Goal: Task Accomplishment & Management: Complete application form

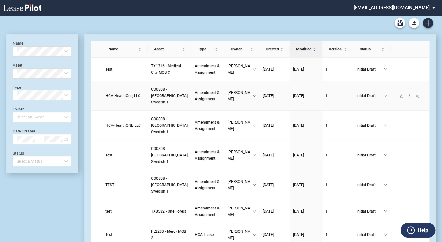
click at [115, 98] on span "HCA-HealthOne, LLC" at bounding box center [122, 95] width 35 height 4
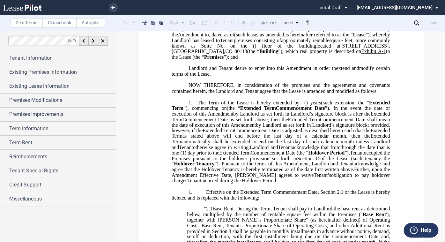
scroll to position [87, 0]
click at [112, 6] on icon at bounding box center [113, 7] width 4 height 3
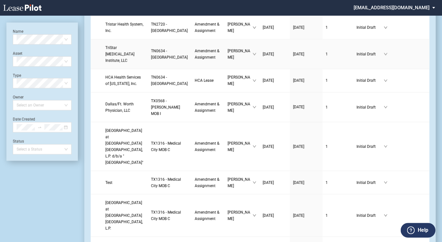
scroll to position [435, 0]
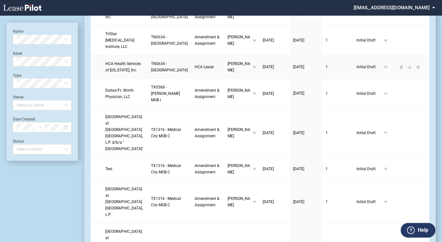
click at [122, 73] on link "HCA Health Services of [US_STATE], Inc." at bounding box center [124, 66] width 39 height 13
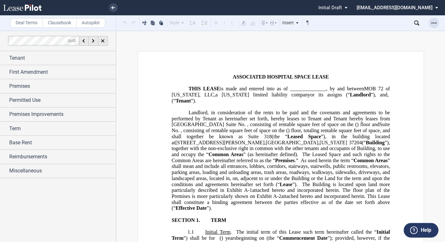
click at [436, 22] on icon "Open Lease options menu" at bounding box center [433, 22] width 5 height 5
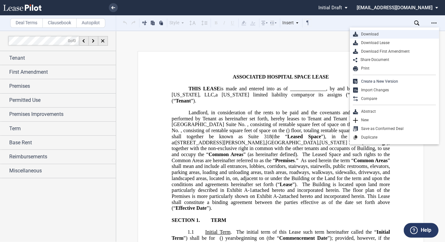
click at [395, 34] on div "Download" at bounding box center [397, 34] width 78 height 5
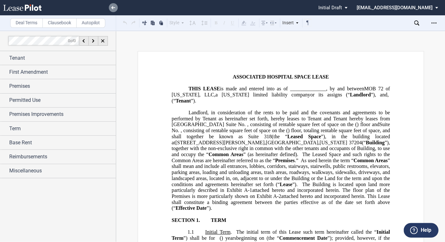
click at [112, 7] on use at bounding box center [113, 7] width 4 height 3
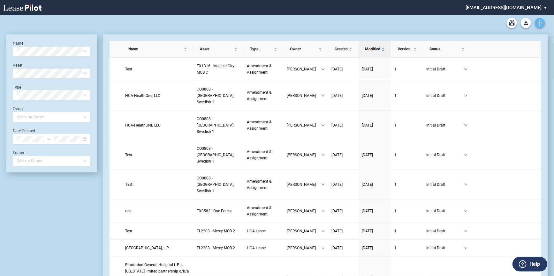
click at [442, 22] on icon "Create new document" at bounding box center [540, 23] width 6 height 6
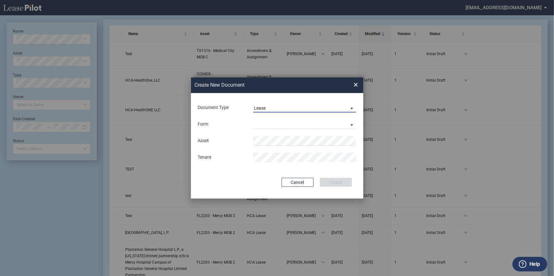
click at [301, 106] on span "Lease" at bounding box center [300, 108] width 92 height 6
click at [299, 107] on md-option "Lease" at bounding box center [305, 108] width 113 height 15
click at [289, 122] on md-select "Medical Office Lease Scottsdale Lease Louisville Lease 1370 Medical Place Lease…" at bounding box center [304, 125] width 103 height 10
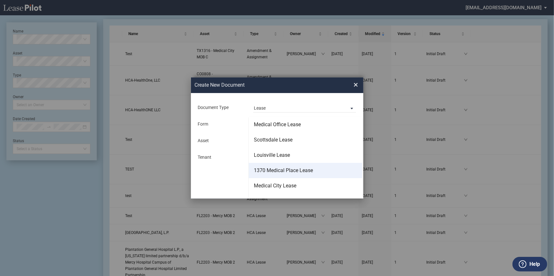
scroll to position [29, 0]
click at [287, 175] on md-option "HCA Lease" at bounding box center [305, 172] width 113 height 15
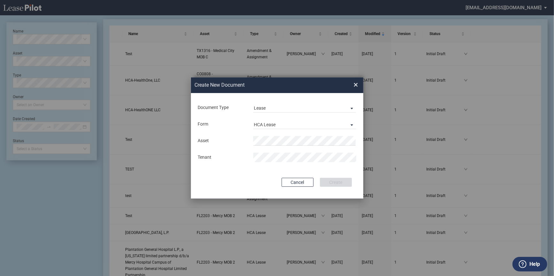
click at [272, 136] on md-input-container "Asset" at bounding box center [277, 141] width 160 height 11
click at [275, 154] on span "CO 0666 - Aspen at Sky Ridge" at bounding box center [298, 153] width 80 height 5
click at [329, 182] on button "Create" at bounding box center [336, 182] width 32 height 9
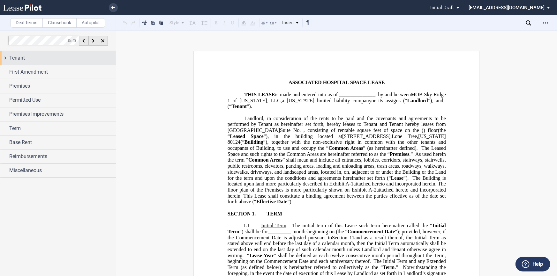
click at [58, 60] on div "Tenant" at bounding box center [62, 58] width 107 height 8
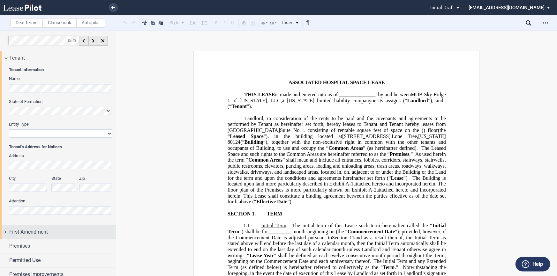
click at [45, 233] on span "First Amendment" at bounding box center [28, 232] width 39 height 8
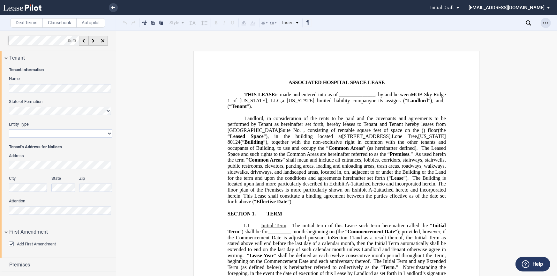
click at [548, 21] on div "Open Lease options menu" at bounding box center [545, 23] width 10 height 10
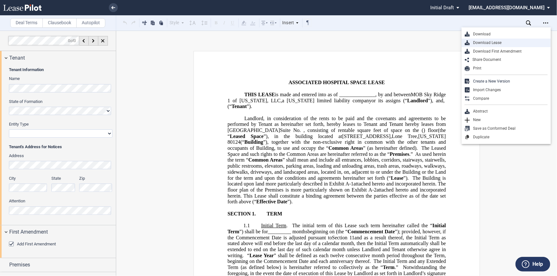
click at [541, 41] on div "Download Lease" at bounding box center [509, 42] width 78 height 5
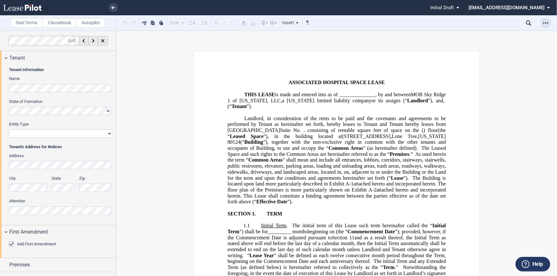
click at [545, 21] on icon "Open Lease options menu" at bounding box center [545, 22] width 5 height 5
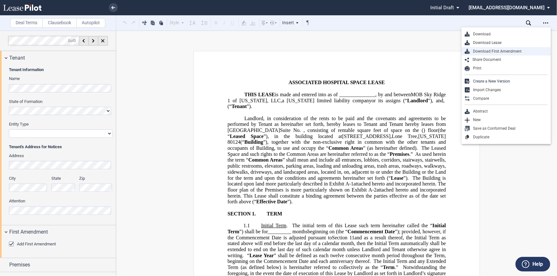
click at [539, 49] on div "Download First Amendment" at bounding box center [509, 51] width 78 height 5
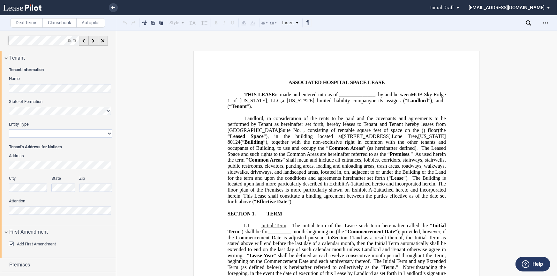
click at [37, 115] on div "State of Formation" at bounding box center [60, 110] width 103 height 23
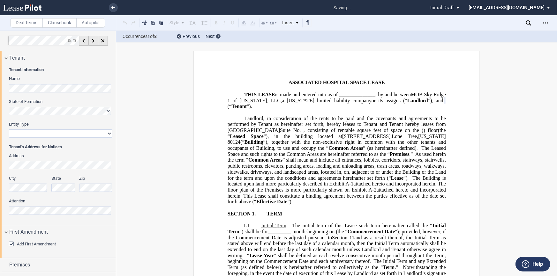
click at [33, 130] on select "Corporation Limited Liability Company General Partnership Limited Partnership O…" at bounding box center [60, 134] width 103 height 8
select select "limited liability company"
click at [9, 130] on select "Corporation Limited Liability Company General Partnership Limited Partnership O…" at bounding box center [60, 134] width 103 height 8
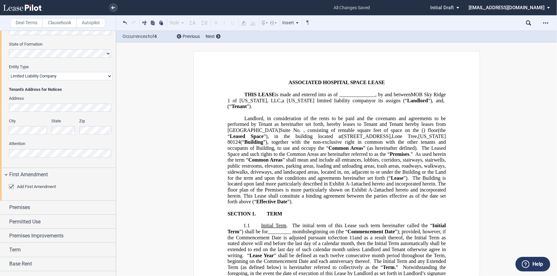
scroll to position [58, 0]
click at [51, 214] on div "Tenant Tenant Information Name State of Formation Entity Type Corporation Limit…" at bounding box center [58, 146] width 116 height 306
click at [57, 209] on div "Premises" at bounding box center [62, 208] width 107 height 8
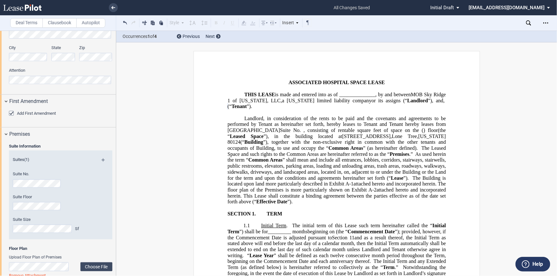
scroll to position [145, 0]
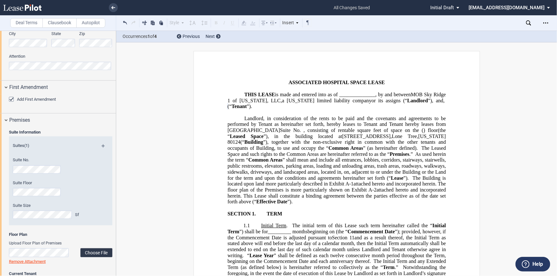
click at [93, 253] on label "Choose File" at bounding box center [96, 253] width 32 height 9
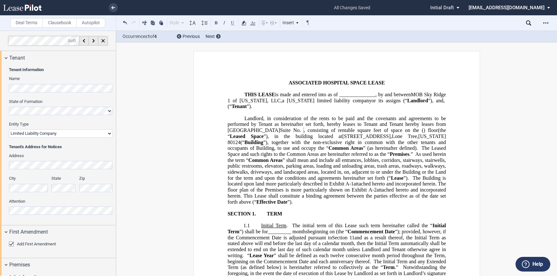
select select "limited liability company"
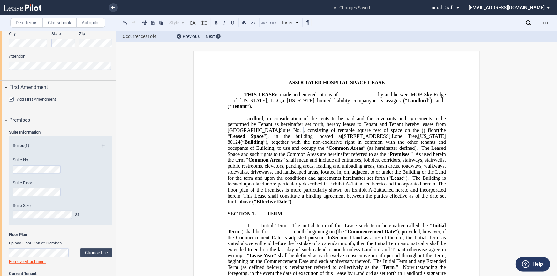
scroll to position [1, 0]
click at [34, 187] on div "Suite Floor" at bounding box center [52, 188] width 78 height 16
click at [280, 128] on span "Suite No." at bounding box center [290, 131] width 21 height 6
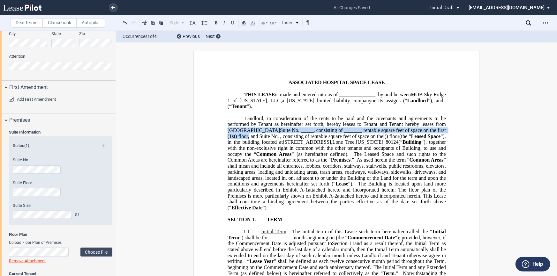
drag, startPoint x: 223, startPoint y: 130, endPoint x: 434, endPoint y: 127, distance: 210.9
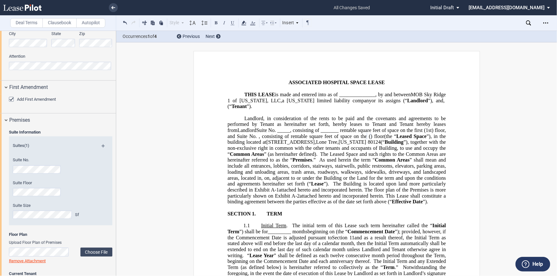
click at [437, 128] on span "Suite No. _____, consisting of _______ rentable square feet of space on the fir…" at bounding box center [337, 133] width 220 height 11
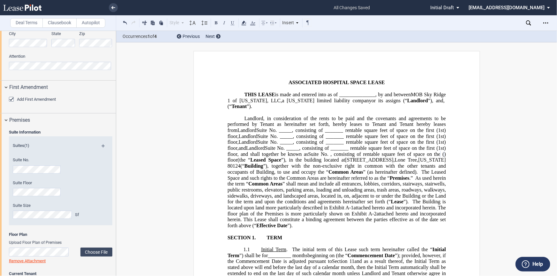
click at [346, 175] on span "The Leased Space and such rights to the Common Areas are hereinafter referred t…" at bounding box center [337, 174] width 220 height 11
click at [330, 152] on span ", consisting of" at bounding box center [345, 155] width 31 height 6
click at [417, 181] on span "” shall mean and include all entrances, lobbies, corridors, stairways, stairwel…" at bounding box center [337, 193] width 220 height 24
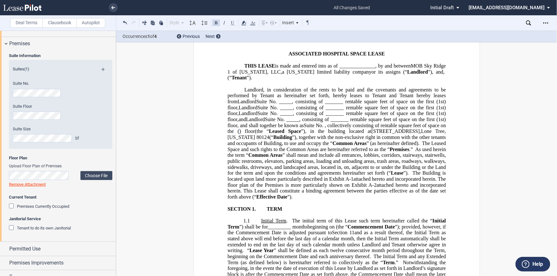
scroll to position [232, 0]
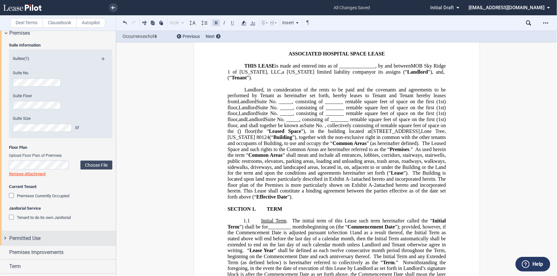
click at [65, 237] on div "Permitted Use" at bounding box center [62, 239] width 107 height 8
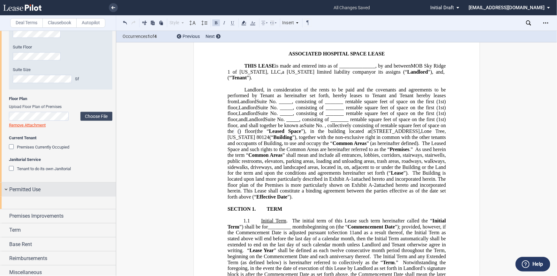
scroll to position [290, 0]
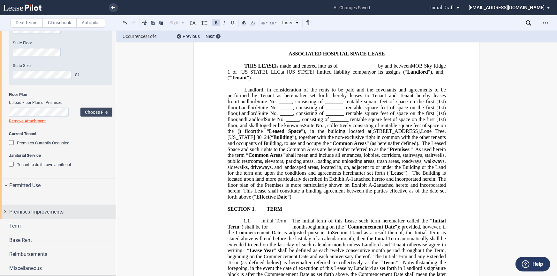
click at [53, 216] on span "Premises Improvements" at bounding box center [36, 212] width 54 height 8
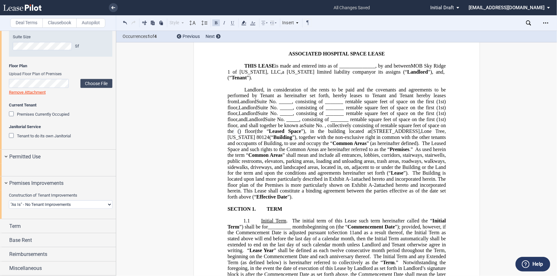
scroll to position [348, 0]
click at [76, 203] on select "Landlord Constructs Tenant Improvements Tenant Constructs Tenant Improvements "…" at bounding box center [60, 205] width 103 height 8
select select "landlord"
click at [9, 201] on select "Landlord Constructs Tenant Improvements Tenant Constructs Tenant Improvements "…" at bounding box center [60, 205] width 103 height 8
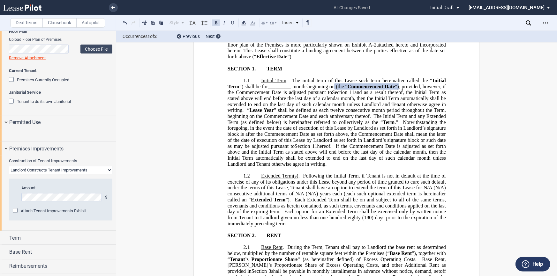
scroll to position [145, 0]
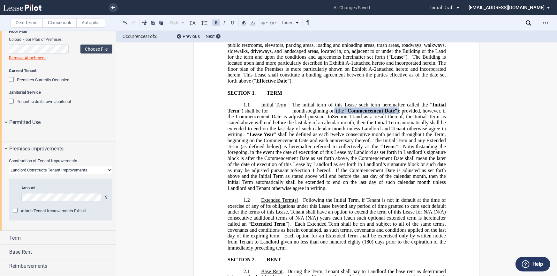
click at [37, 202] on div "Amount $" at bounding box center [64, 193] width 87 height 16
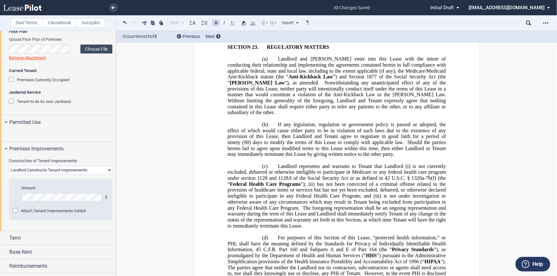
scroll to position [7708, 0]
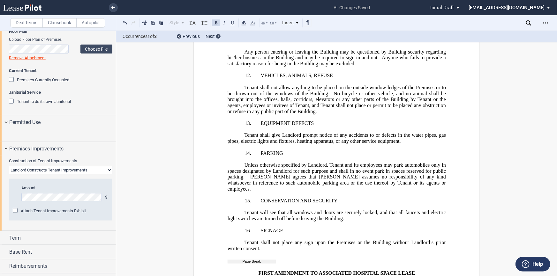
click at [41, 202] on div "Amount $" at bounding box center [64, 193] width 87 height 16
drag, startPoint x: 43, startPoint y: 227, endPoint x: -2, endPoint y: 230, distance: 44.7
click at [0, 230] on html ".bocls-1{fill:#26354a;fill-rule:evenodd} Loading... × all changes saved Pending…" at bounding box center [278, 138] width 557 height 276
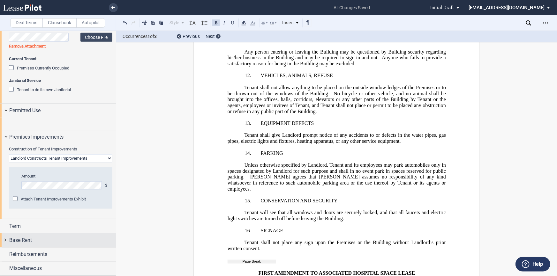
scroll to position [394, 0]
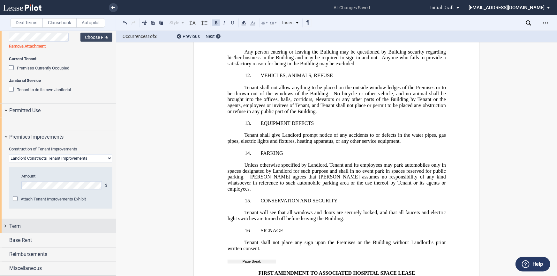
click at [38, 225] on div "Term" at bounding box center [62, 227] width 107 height 8
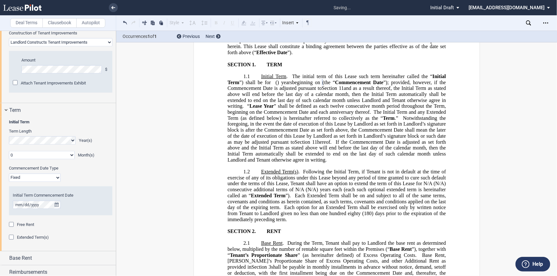
scroll to position [529, 0]
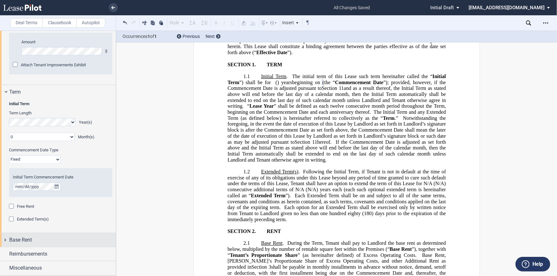
click at [41, 237] on div "Base Rent" at bounding box center [62, 241] width 107 height 8
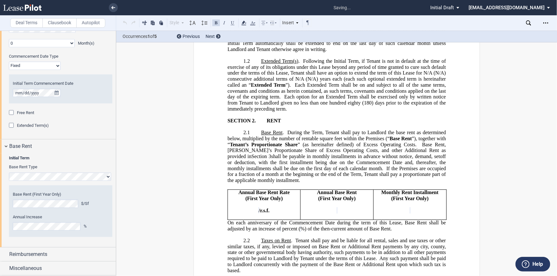
scroll to position [345, 0]
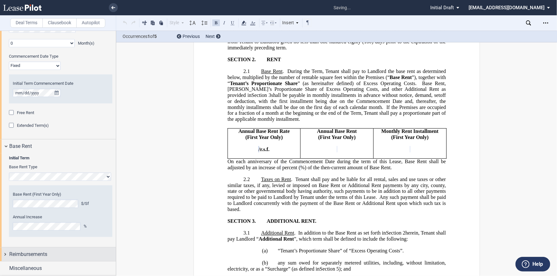
click at [32, 257] on div "Reimbursements" at bounding box center [58, 255] width 116 height 14
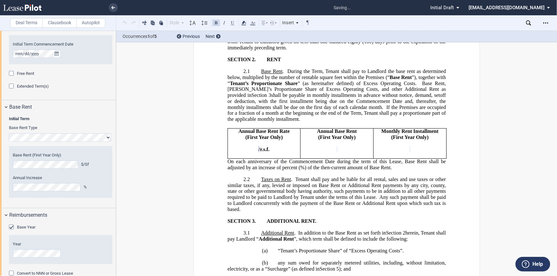
scroll to position [674, 0]
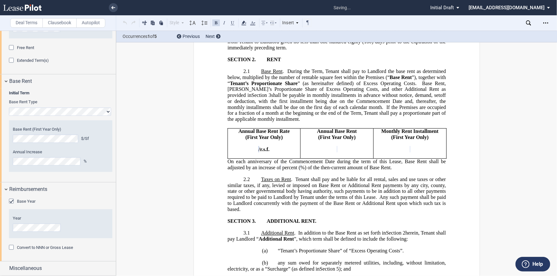
click at [49, 250] on span "Convert to NNN or Gross Lease" at bounding box center [45, 247] width 56 height 5
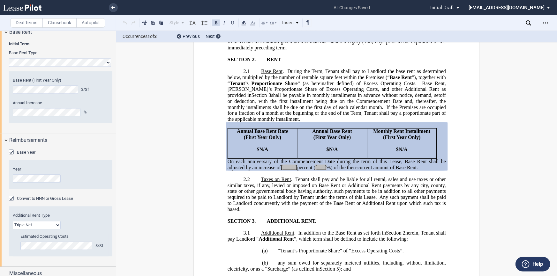
scroll to position [732, 0]
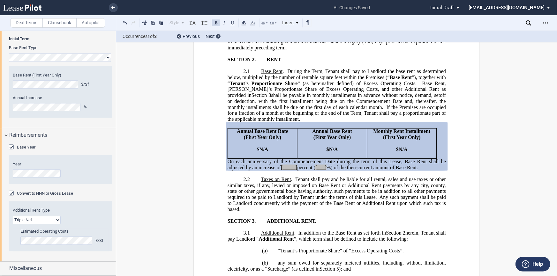
click at [30, 150] on span "Base Year" at bounding box center [26, 147] width 19 height 5
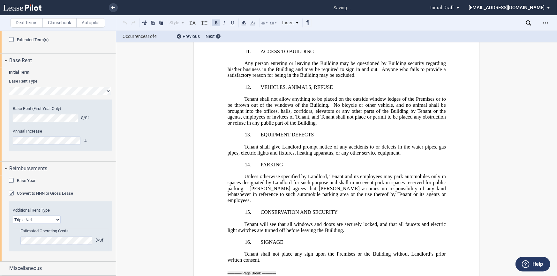
scroll to position [7766, 0]
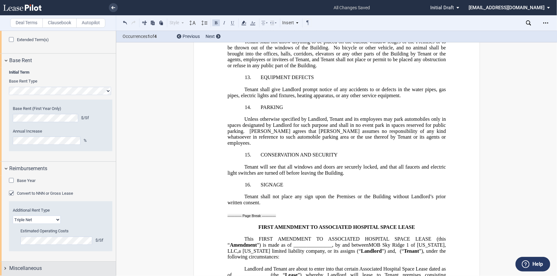
click at [44, 264] on div "Miscellaneous" at bounding box center [58, 269] width 116 height 14
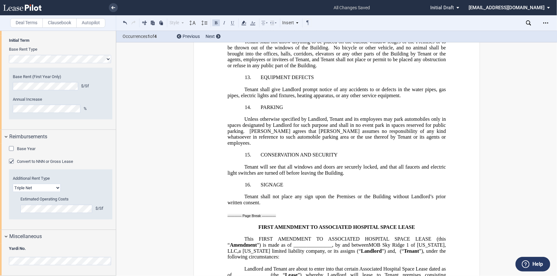
scroll to position [741, 0]
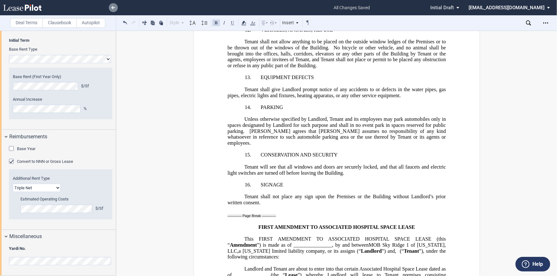
click at [111, 6] on link at bounding box center [113, 7] width 9 height 9
